Goal: Task Accomplishment & Management: Use online tool/utility

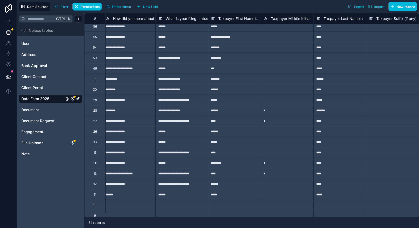
scroll to position [88, 476]
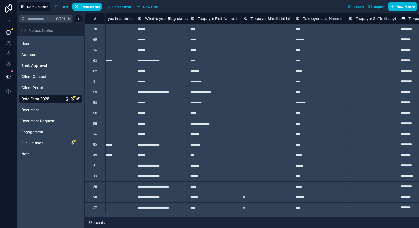
scroll to position [0, 491]
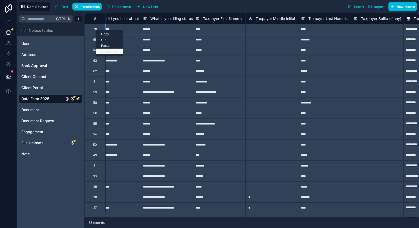
click at [109, 49] on div "Delete row" at bounding box center [109, 52] width 27 height 6
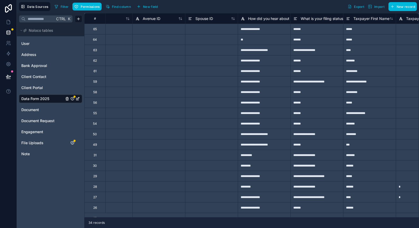
scroll to position [0, 393]
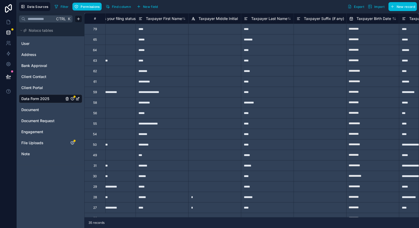
scroll to position [0, 554]
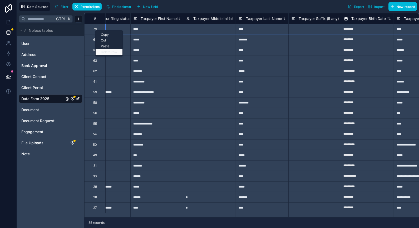
click at [109, 53] on div "Delete row" at bounding box center [109, 52] width 27 height 6
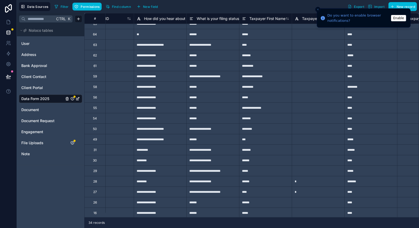
scroll to position [0, 445]
